Goal: Communication & Community: Answer question/provide support

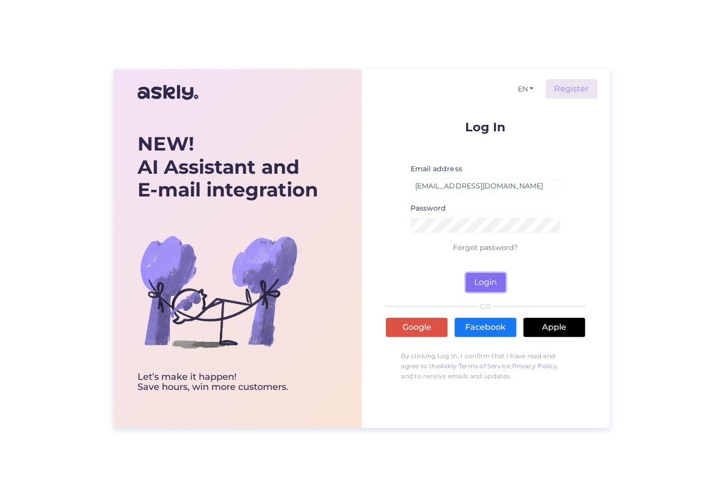
click at [486, 289] on button "Login" at bounding box center [485, 282] width 40 height 19
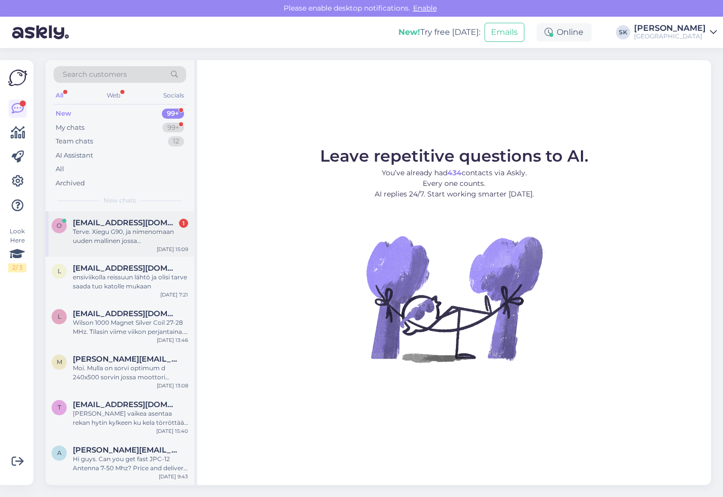
click at [115, 228] on div "Terve. Xiegu G90, ja nimenomaan uuden mallinen jossa [PERSON_NAME] powerpole vi…" at bounding box center [130, 236] width 115 height 18
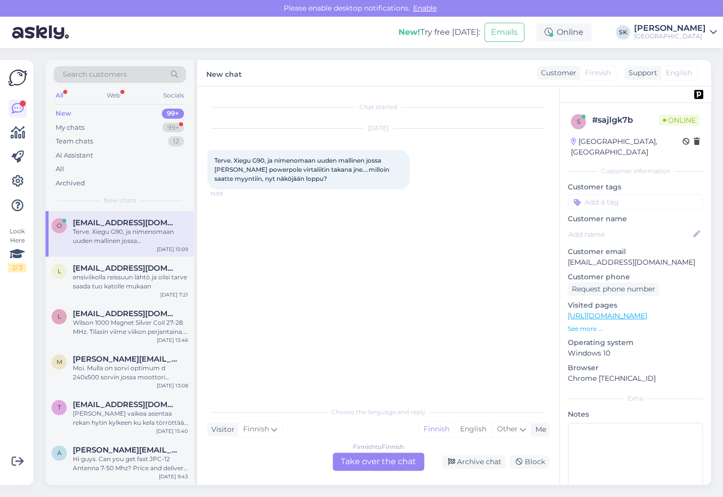
click at [363, 460] on div "Finnish to Finnish Take over the chat" at bounding box center [377, 462] width 91 height 18
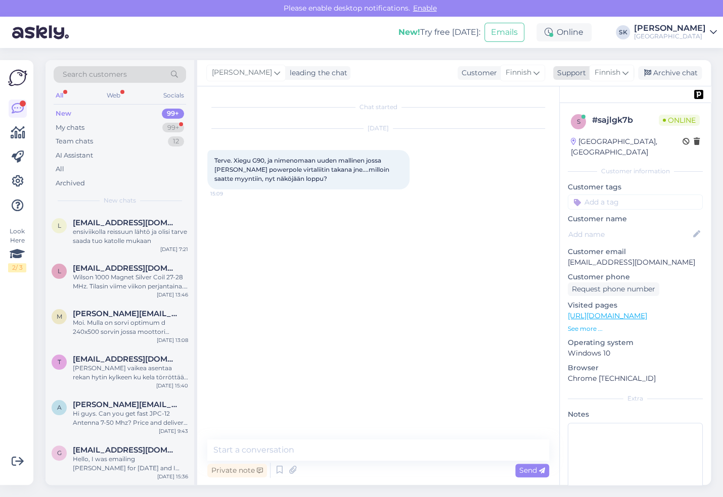
click at [602, 68] on span "Finnish" at bounding box center [607, 72] width 26 height 11
type input "f"
click at [570, 122] on link "Finnish" at bounding box center [593, 118] width 111 height 16
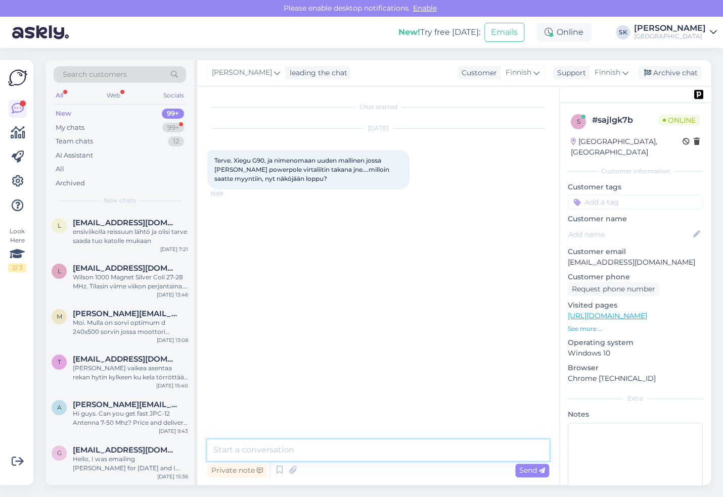
click at [356, 443] on textarea at bounding box center [378, 450] width 342 height 21
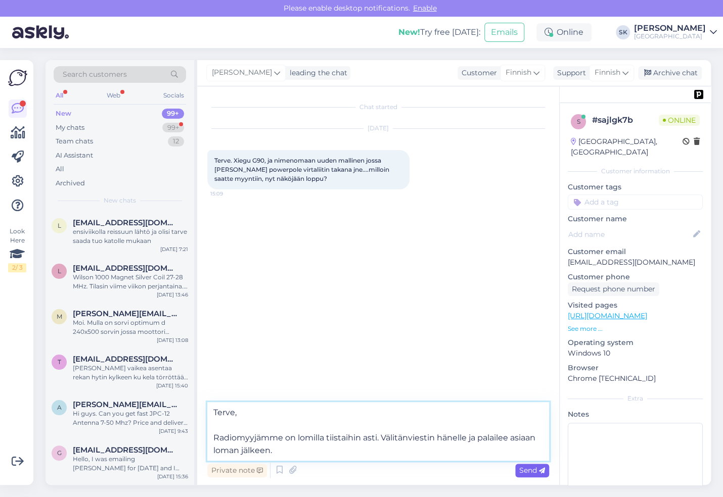
type textarea "Terve, Radiomyyjämme on lomilla tiistaihin asti. Välitänviestin hänelle ja pala…"
click at [529, 468] on span "Send" at bounding box center [532, 470] width 26 height 9
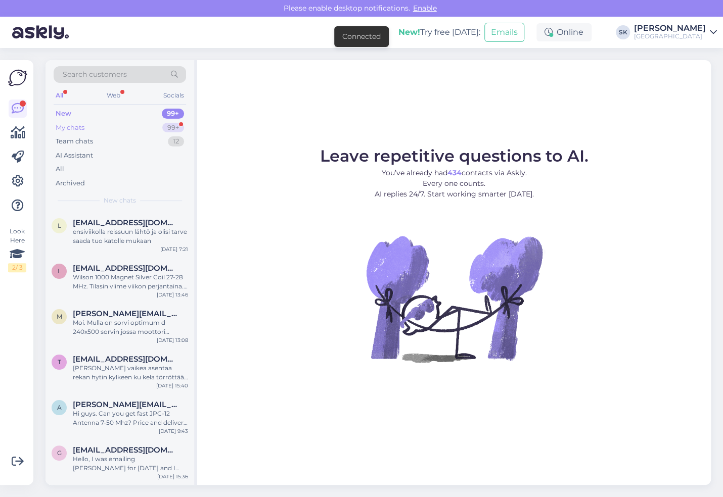
click at [108, 128] on div "My chats 99+" at bounding box center [120, 128] width 132 height 14
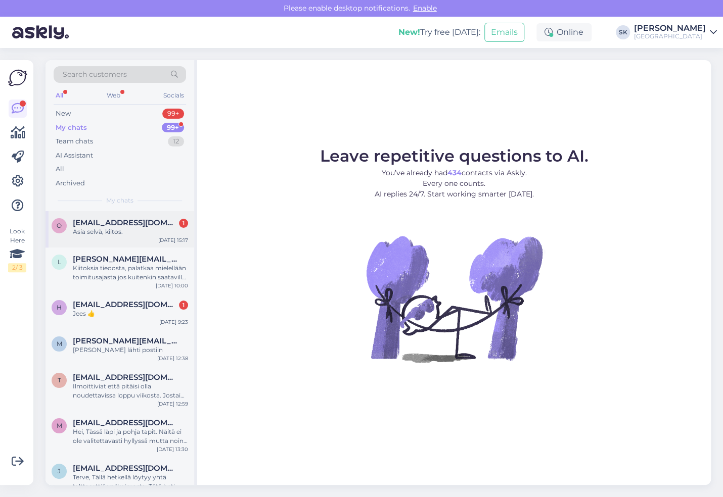
click at [116, 223] on span "[EMAIL_ADDRESS][DOMAIN_NAME]" at bounding box center [125, 222] width 105 height 9
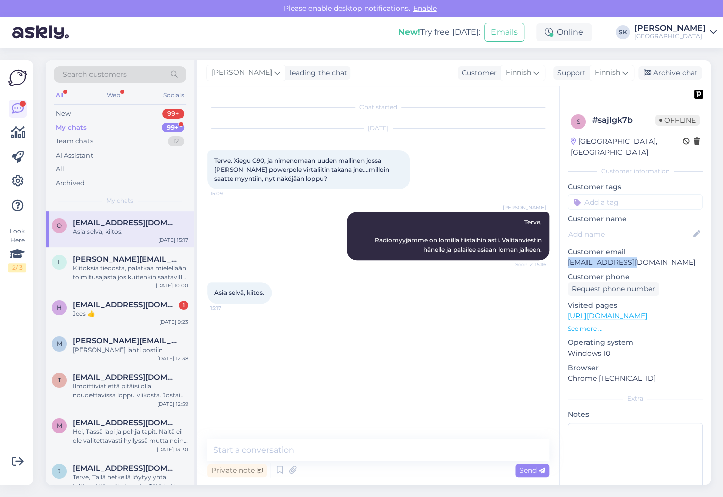
drag, startPoint x: 634, startPoint y: 253, endPoint x: 569, endPoint y: 254, distance: 64.7
click at [569, 257] on p "[EMAIL_ADDRESS][DOMAIN_NAME]" at bounding box center [634, 262] width 135 height 11
copy p "[EMAIL_ADDRESS][DOMAIN_NAME]"
